Goal: Task Accomplishment & Management: Use online tool/utility

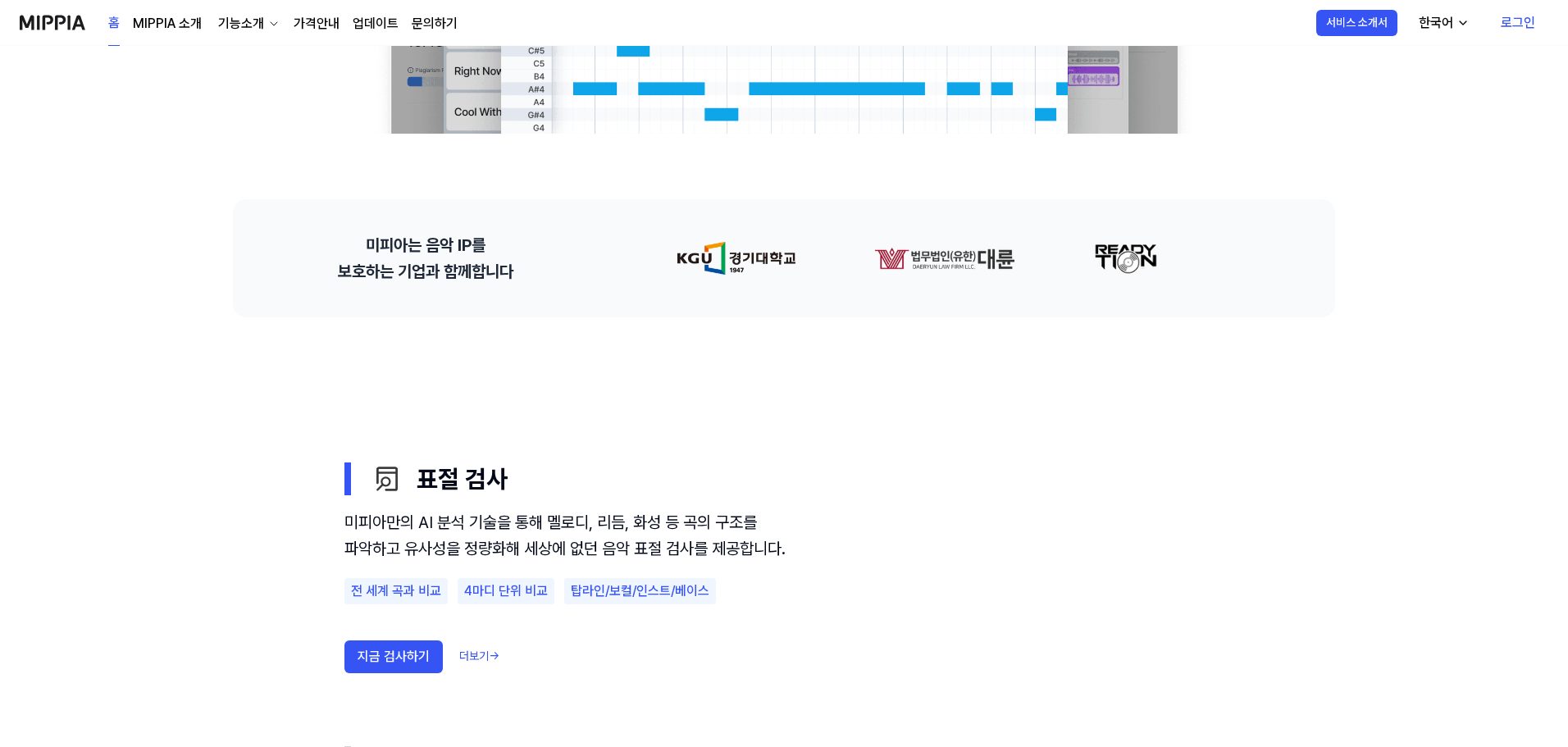
scroll to position [1066, 0]
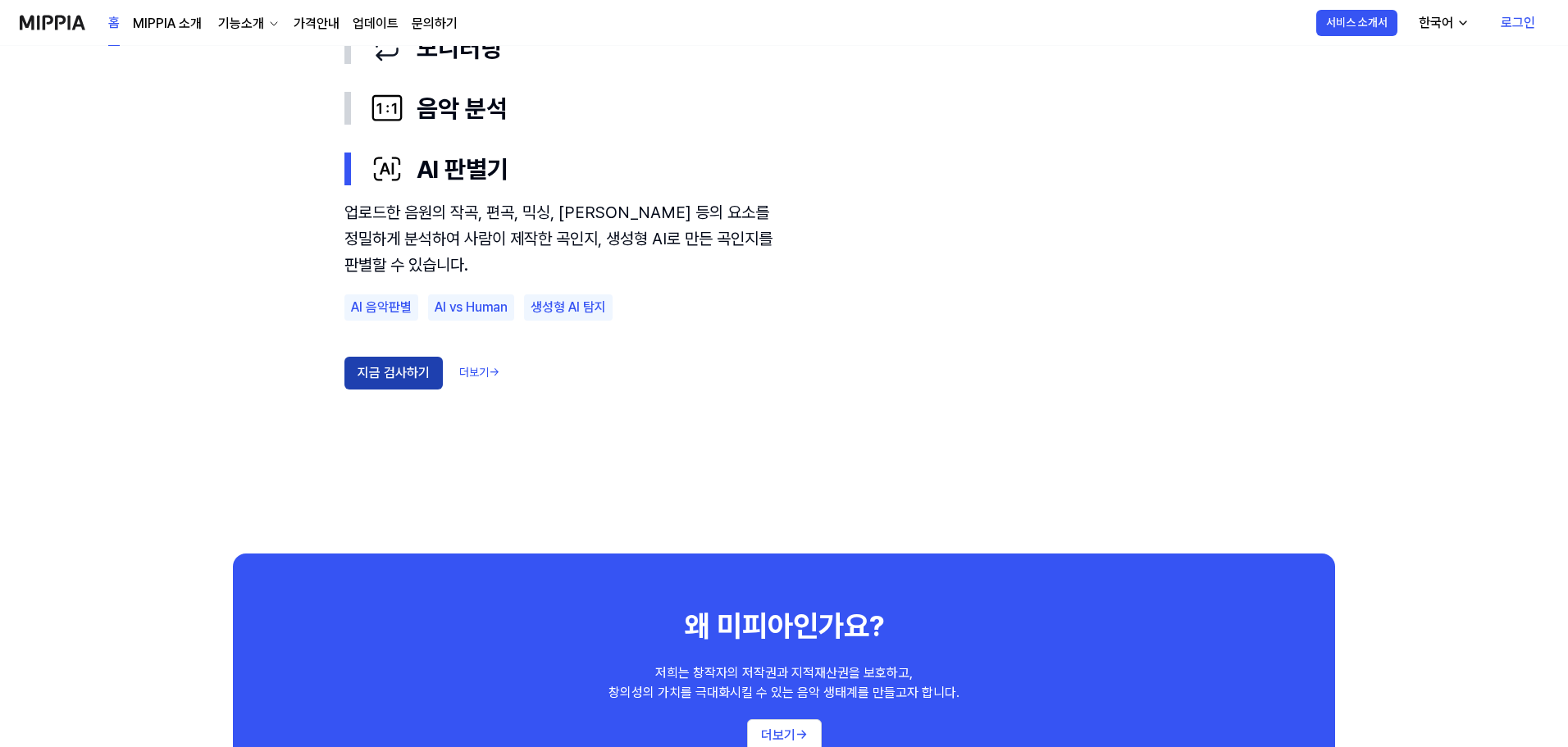
click at [394, 389] on button "지금 검사하기" at bounding box center [393, 373] width 98 height 33
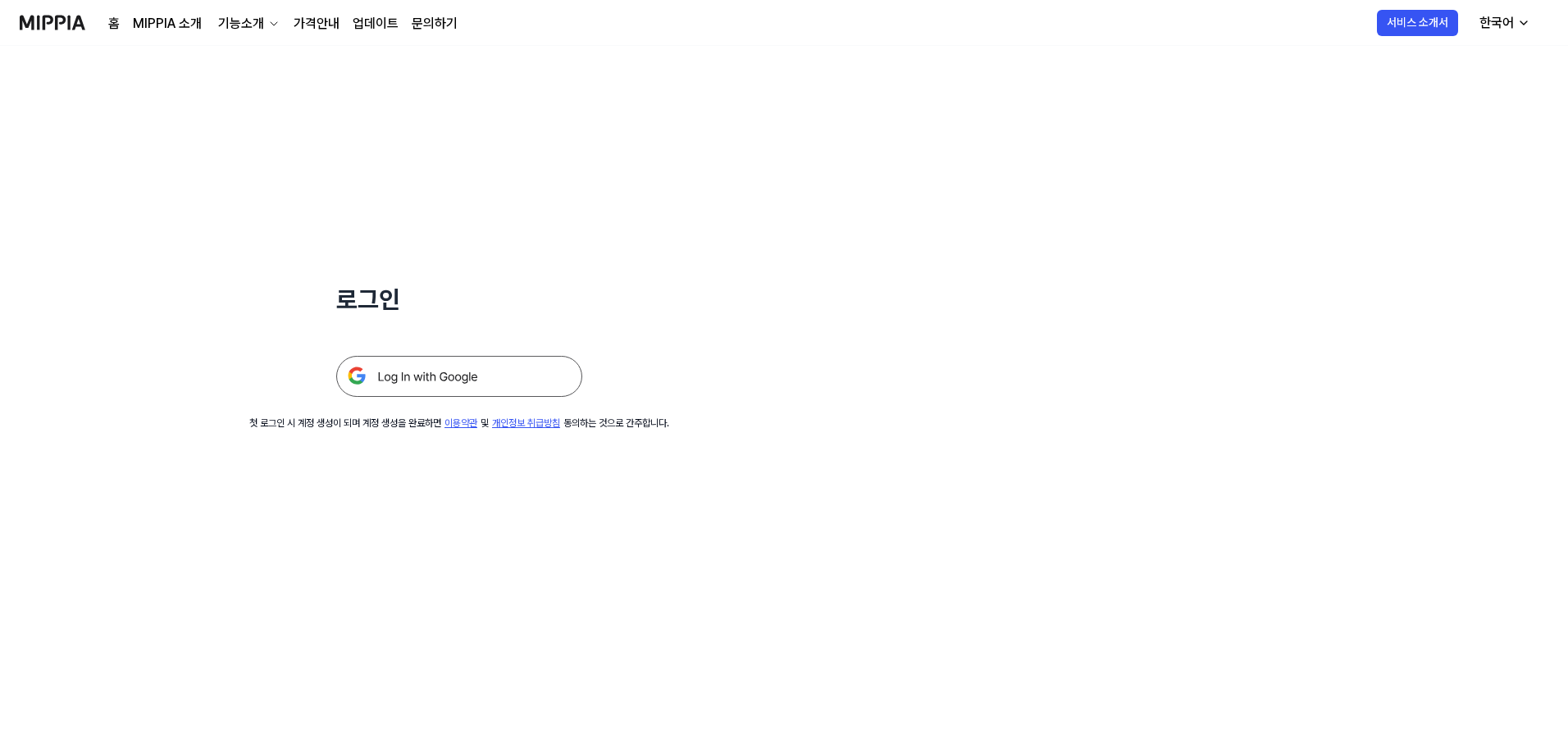
click at [427, 385] on img at bounding box center [459, 376] width 246 height 41
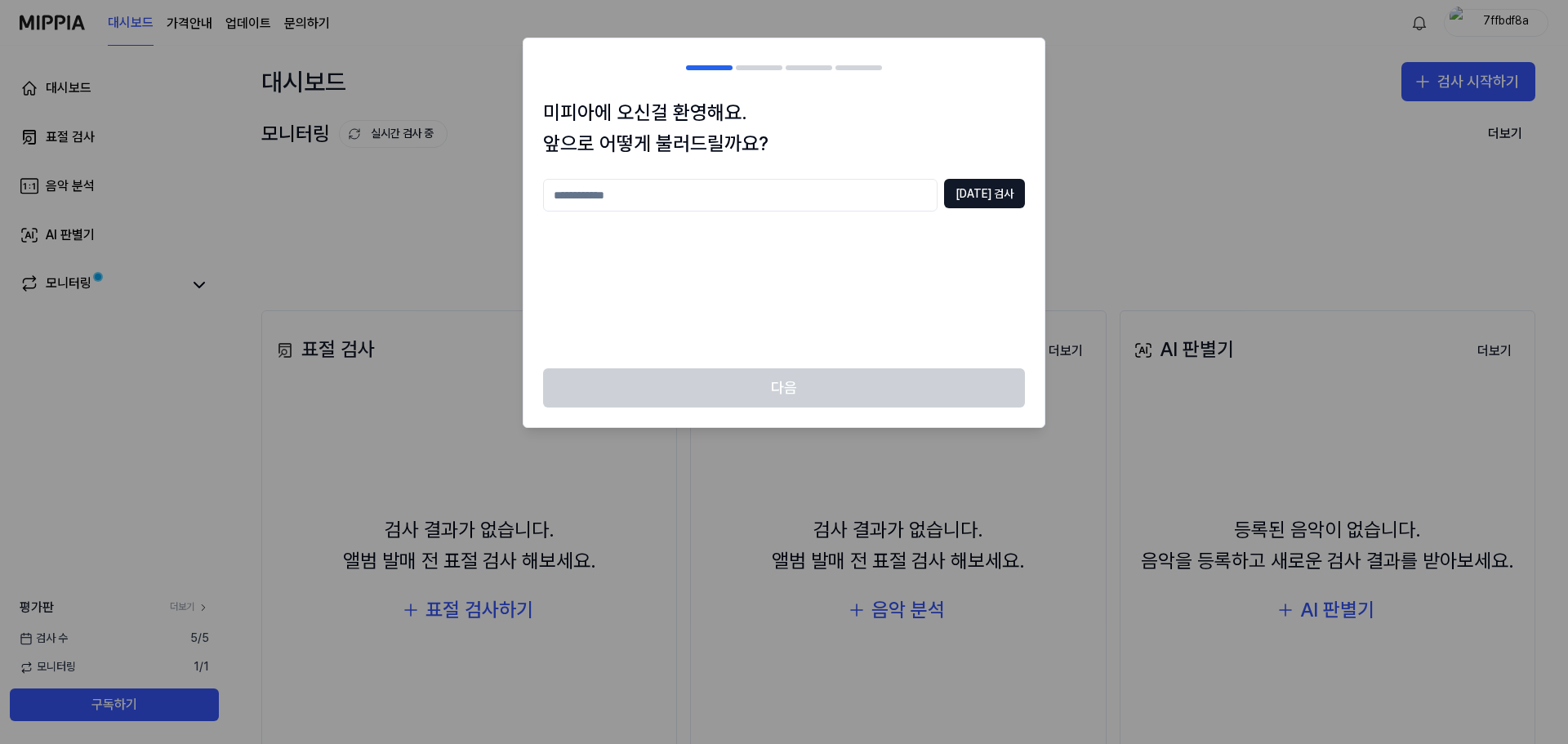
click at [812, 199] on input "text" at bounding box center [740, 195] width 394 height 33
click at [980, 202] on button "[DATE] 검사" at bounding box center [985, 194] width 81 height 30
click at [726, 203] on input "*" at bounding box center [740, 195] width 394 height 33
type input "**"
click at [1010, 202] on button "[DATE] 검사" at bounding box center [985, 194] width 81 height 30
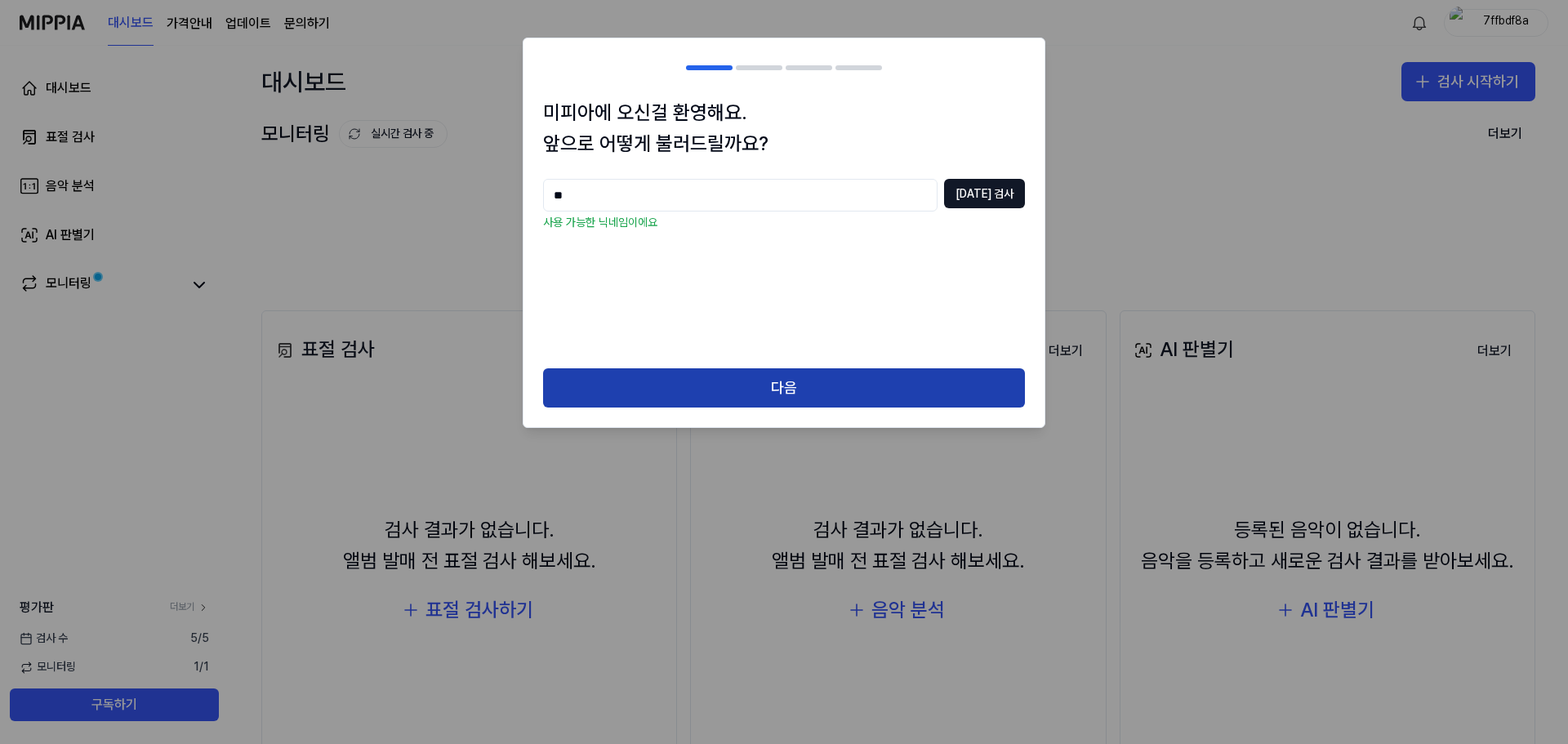
click at [878, 393] on button "다음" at bounding box center [784, 388] width 481 height 40
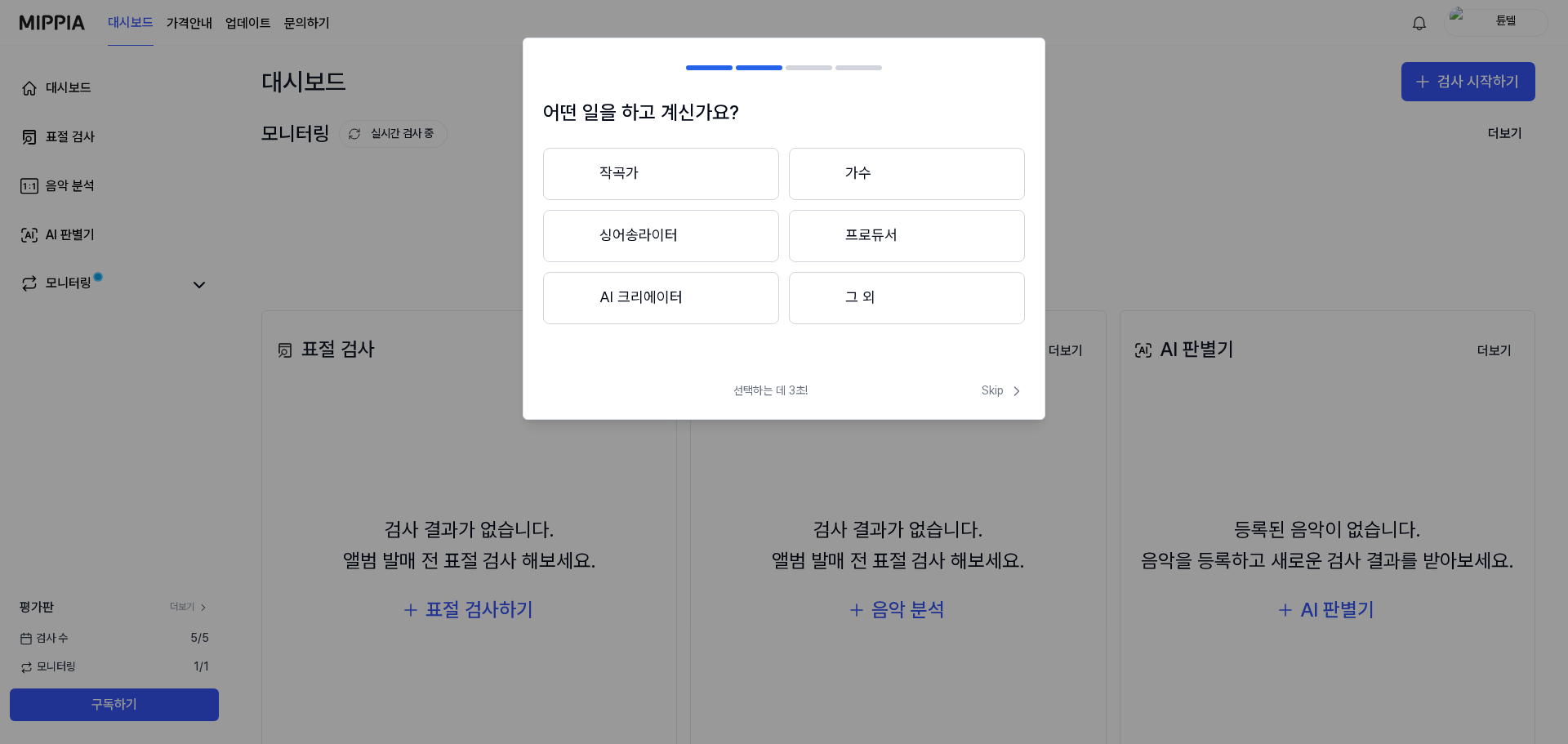
click at [644, 285] on button "AI 크리에이터" at bounding box center [661, 297] width 236 height 53
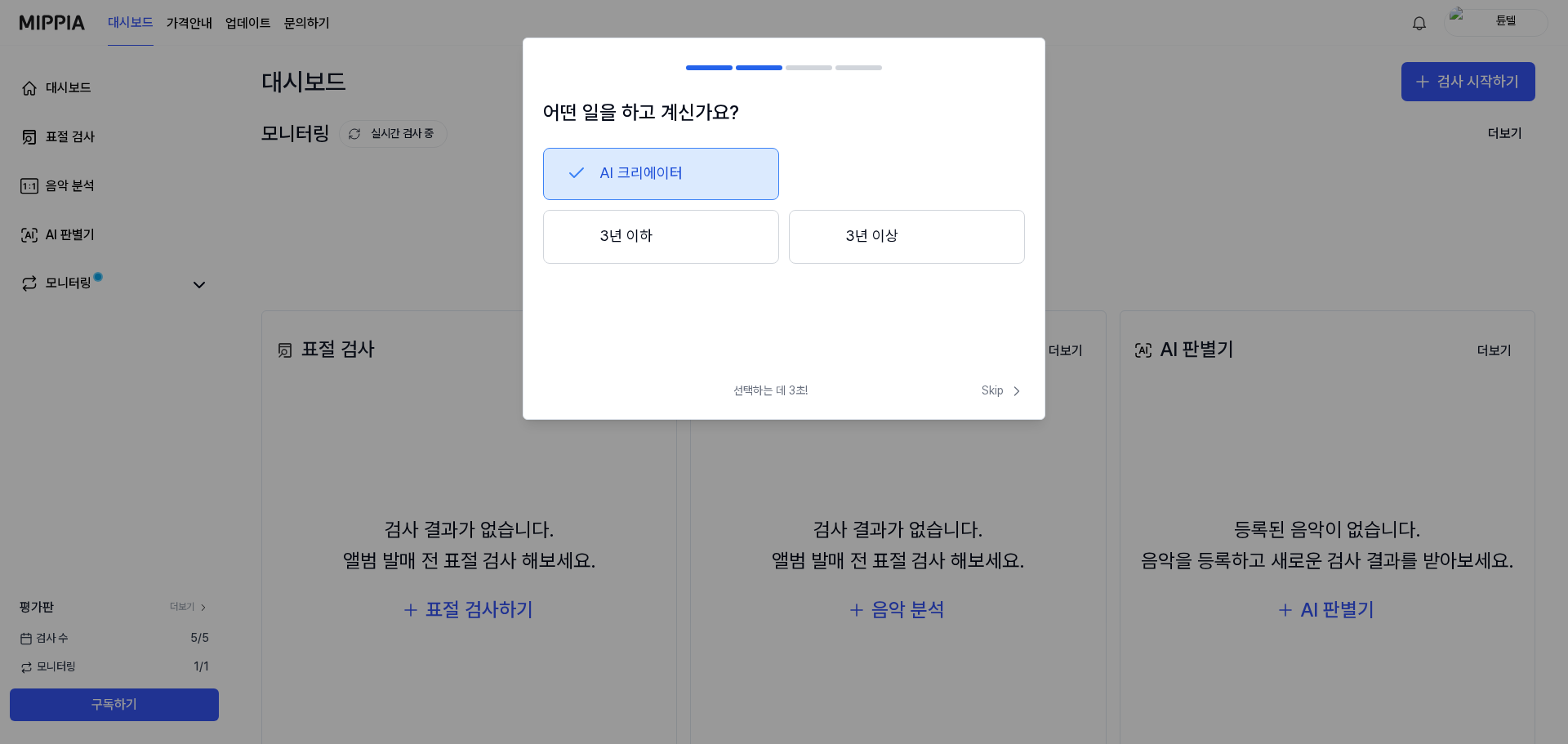
click at [884, 242] on button "3년 이상" at bounding box center [906, 237] width 236 height 53
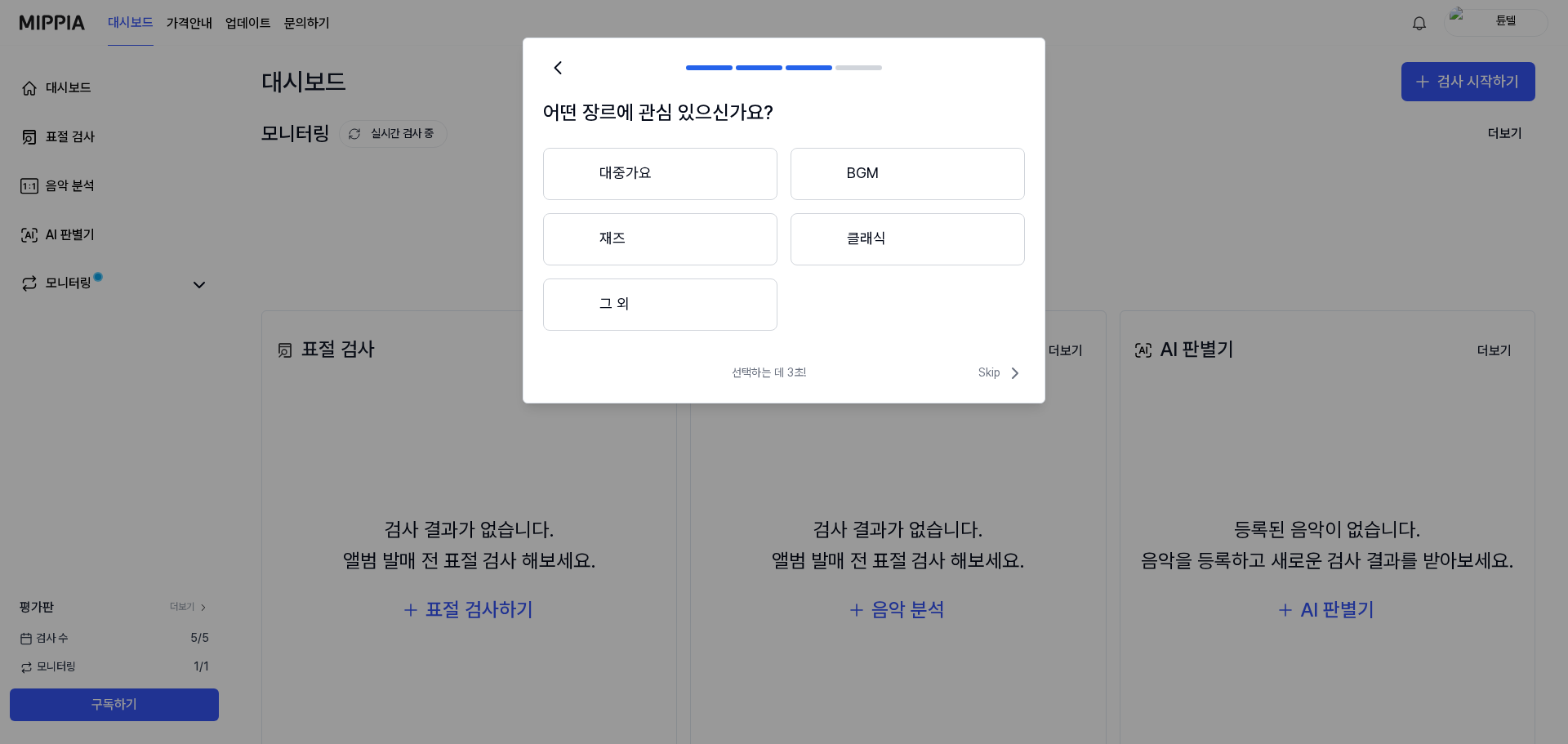
click at [876, 182] on button "BGM" at bounding box center [907, 173] width 235 height 53
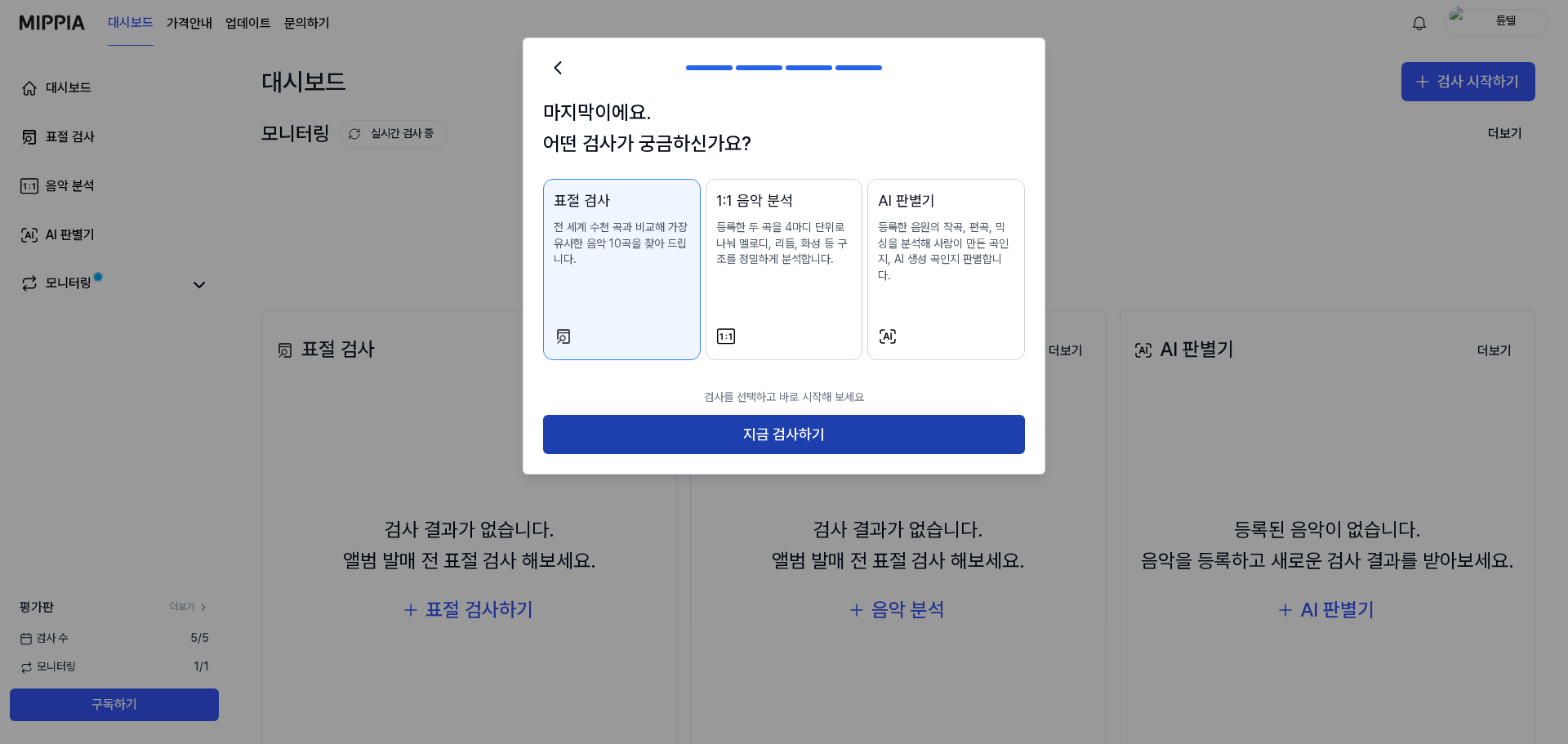
click at [817, 418] on button "지금 검사하기" at bounding box center [784, 435] width 481 height 40
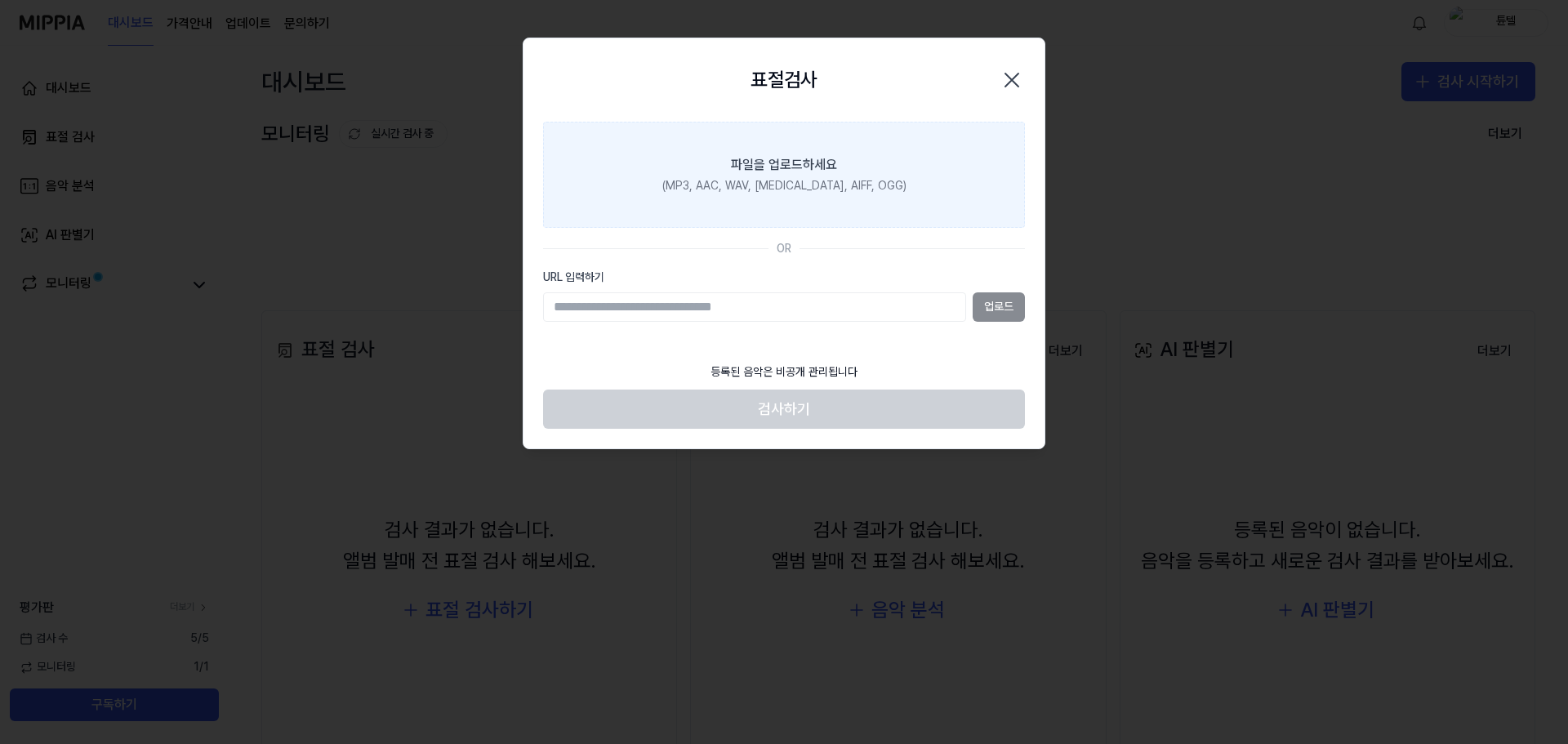
click at [871, 178] on div "(MP3, AAC, WAV, [MEDICAL_DATA], AIFF, OGG)" at bounding box center [784, 186] width 244 height 16
click at [0, 0] on input "파일을 업로드하세요 (MP3, AAC, WAV, [MEDICAL_DATA], AIFF, OGG)" at bounding box center [0, 0] width 0 height 0
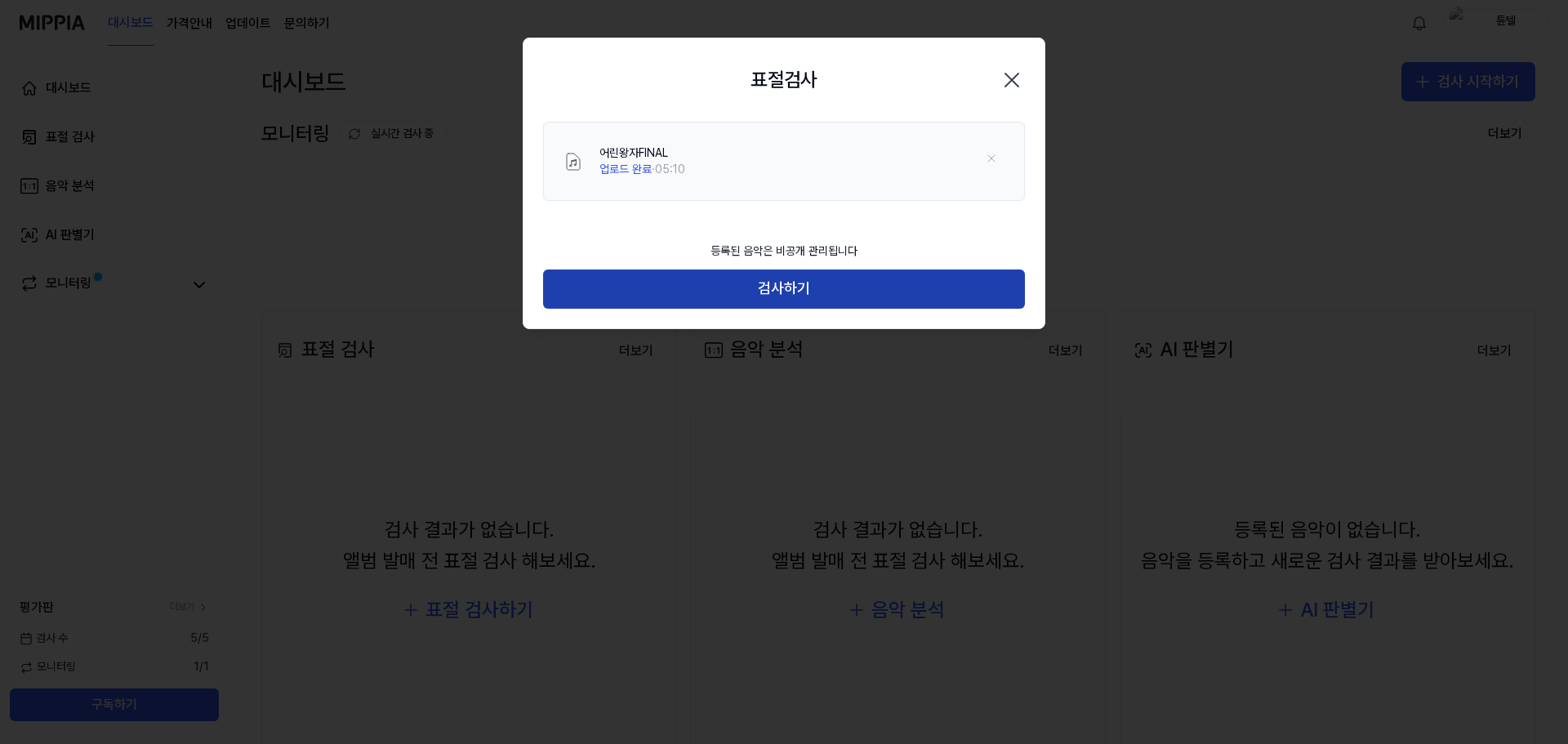
click at [852, 282] on button "검사하기" at bounding box center [784, 289] width 481 height 40
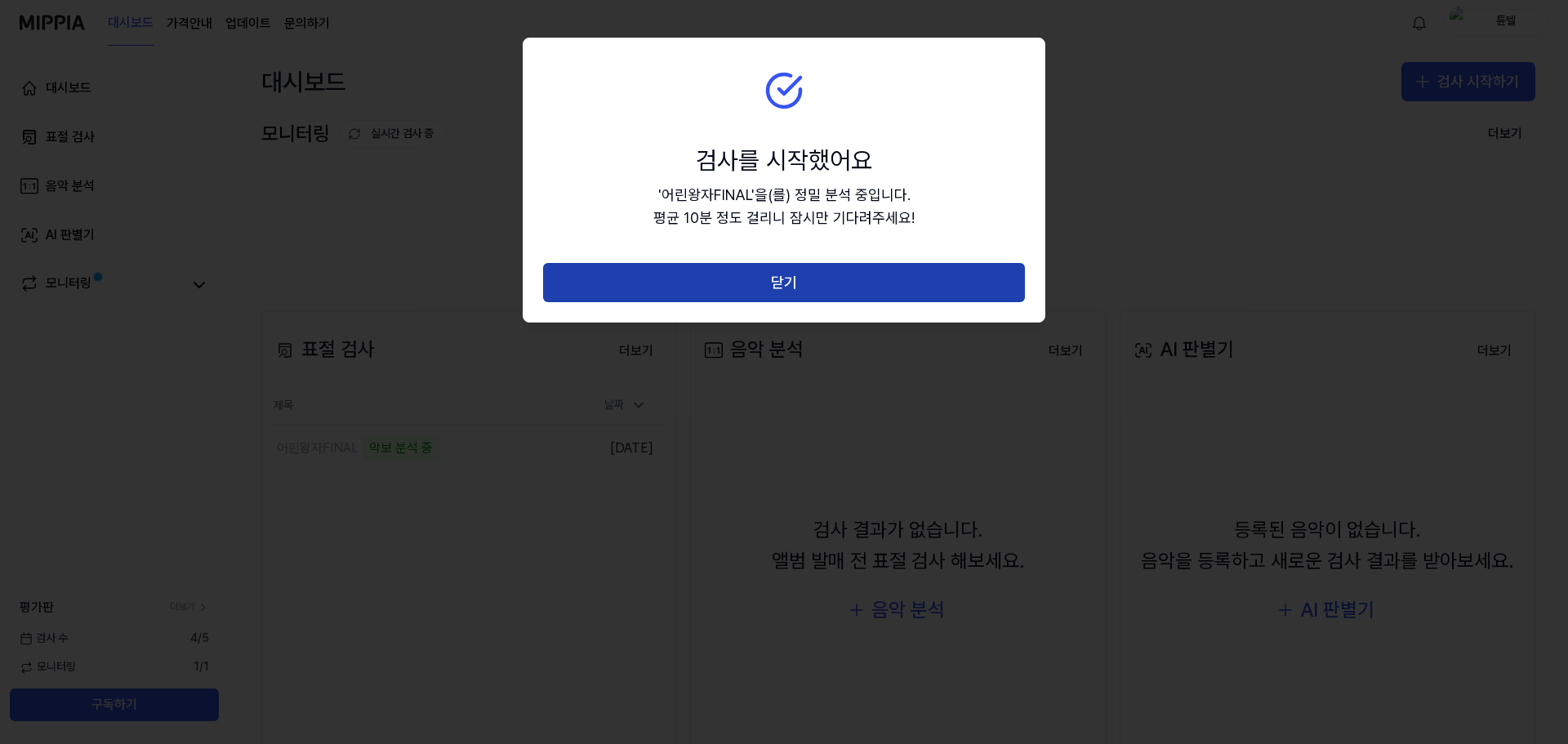
click at [973, 280] on button "닫기" at bounding box center [784, 282] width 481 height 40
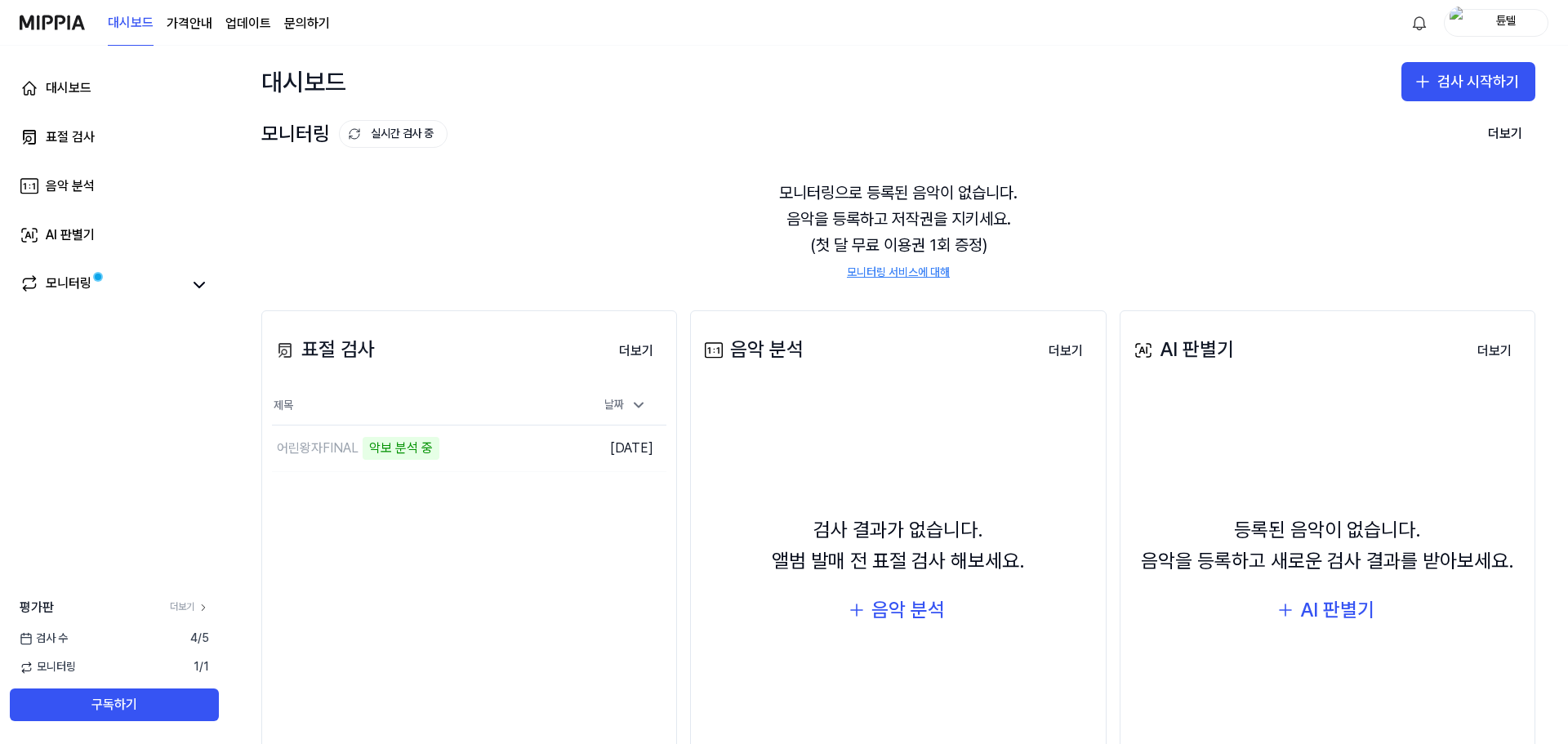
scroll to position [81, 0]
